Goal: Task Accomplishment & Management: Use online tool/utility

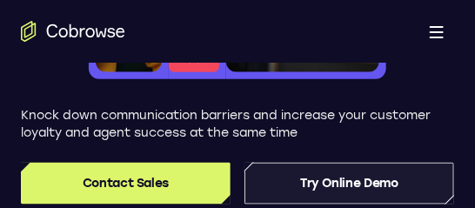
scroll to position [305, 0]
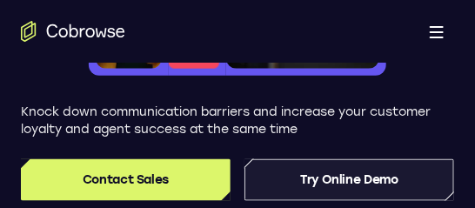
click at [303, 175] on link "Try Online Demo" at bounding box center [348, 180] width 209 height 42
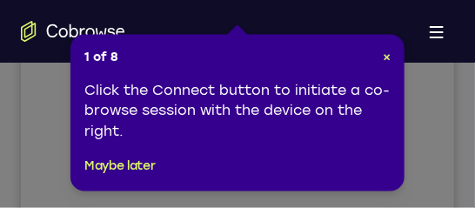
scroll to position [502, 0]
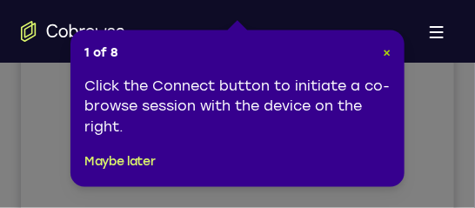
click at [384, 58] on span "×" at bounding box center [386, 52] width 8 height 15
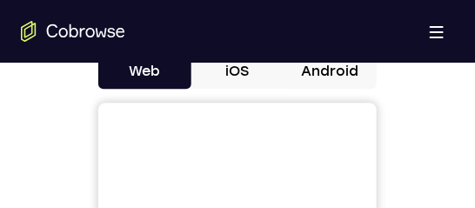
scroll to position [834, 0]
click at [342, 82] on button "Android" at bounding box center [329, 71] width 93 height 35
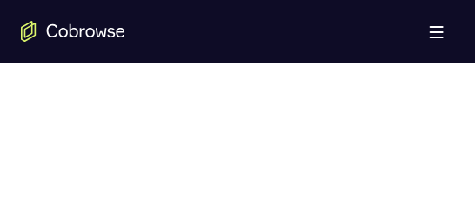
scroll to position [1072, 0]
